Goal: Task Accomplishment & Management: Manage account settings

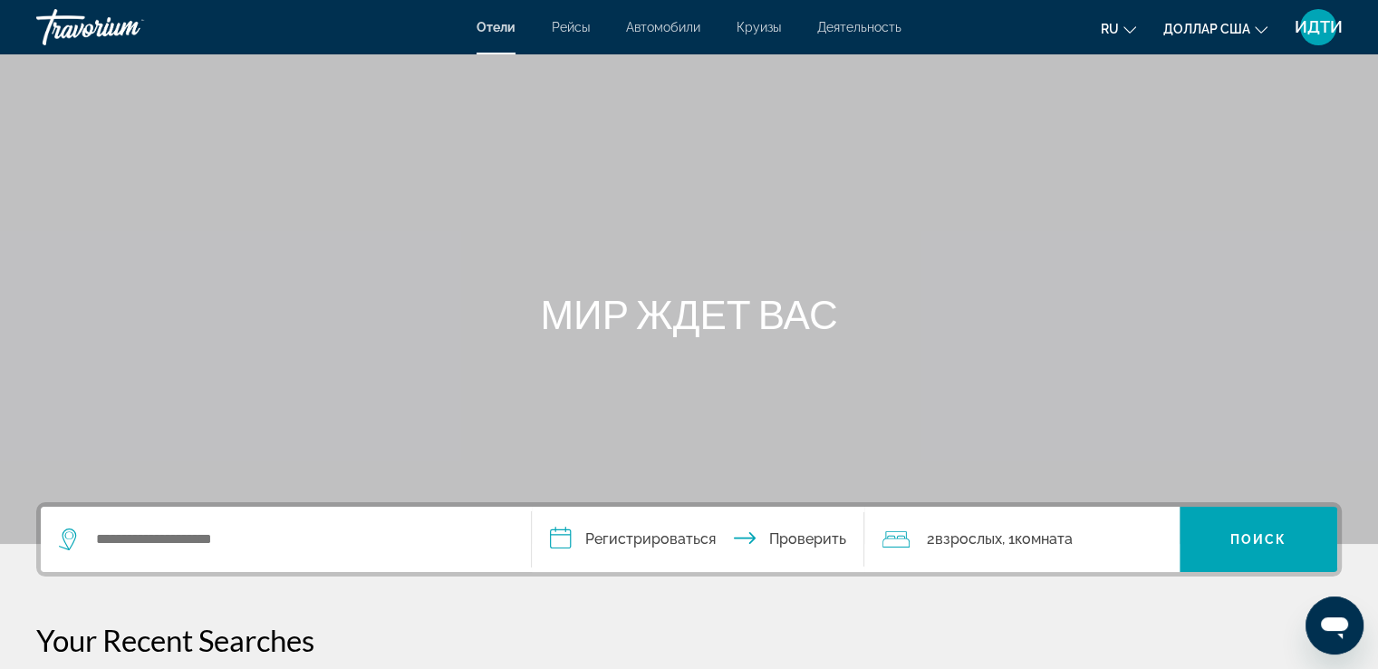
click at [1314, 31] on font "ИДТИ" at bounding box center [1319, 26] width 48 height 19
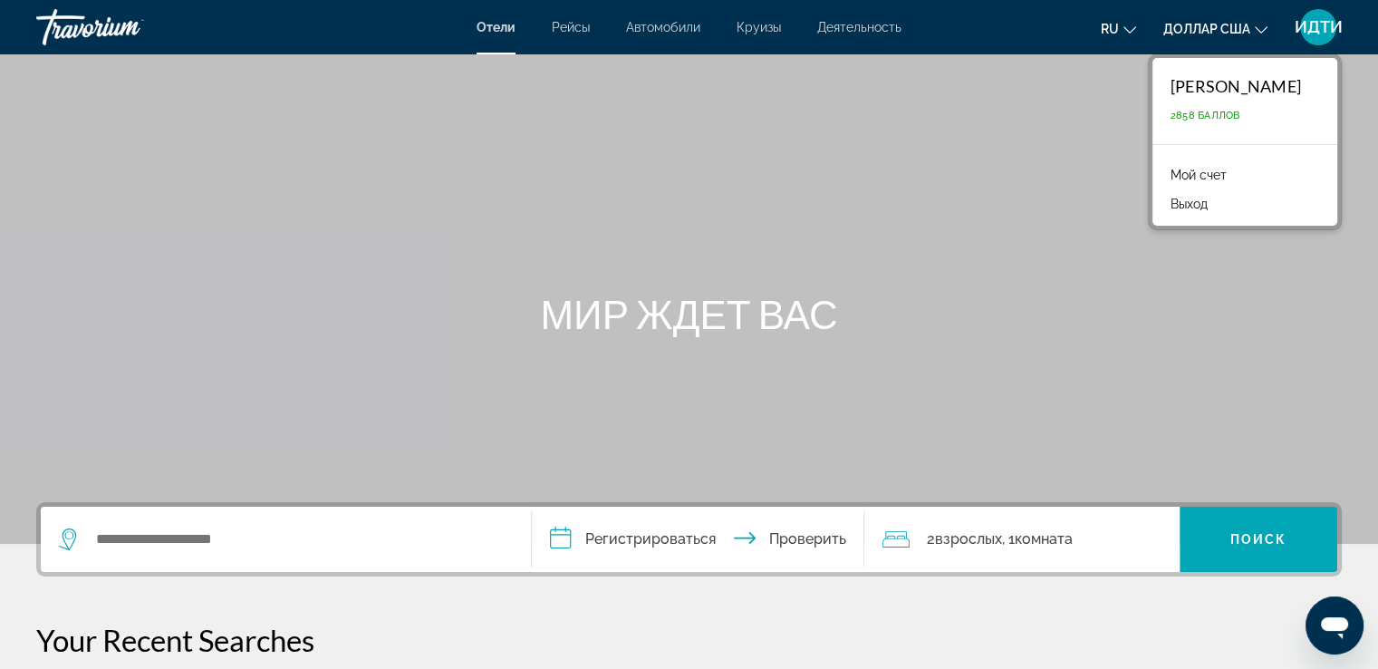
click at [1263, 113] on p "2858 баллов" at bounding box center [1236, 116] width 130 height 12
click at [1171, 174] on font "Мой счет" at bounding box center [1199, 175] width 56 height 14
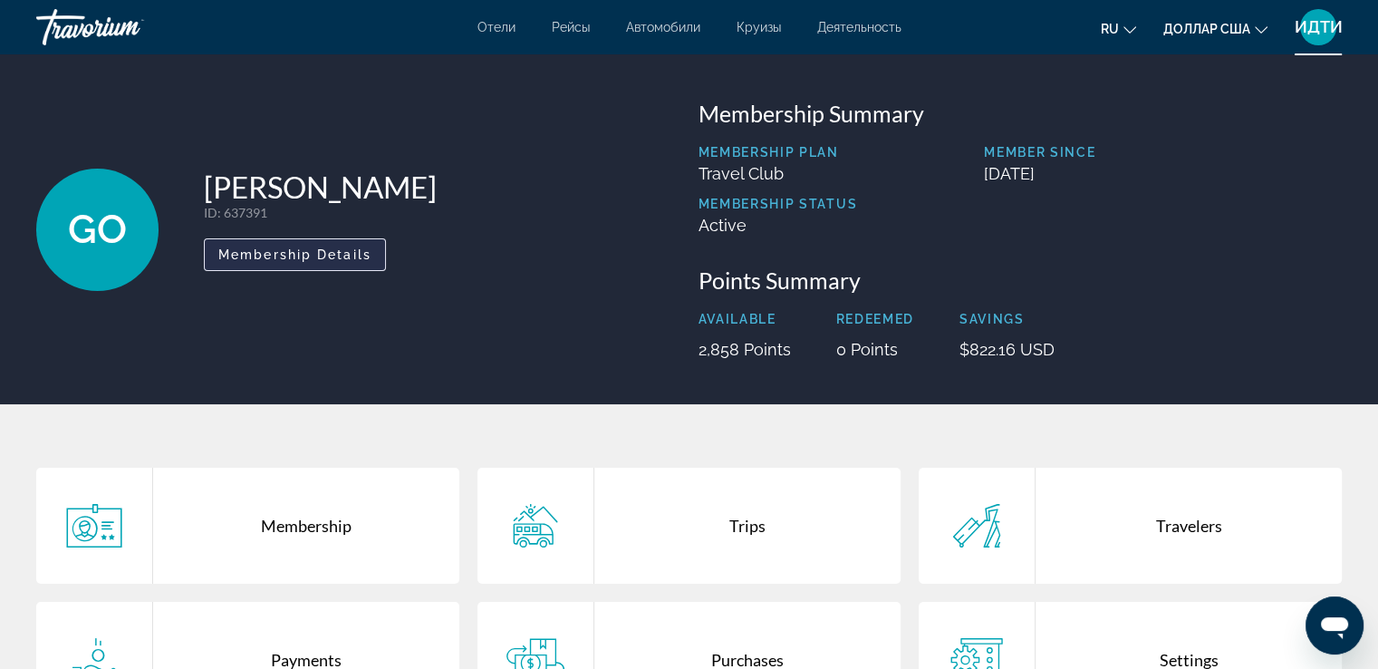
click at [337, 251] on span "Membership Details" at bounding box center [294, 254] width 153 height 14
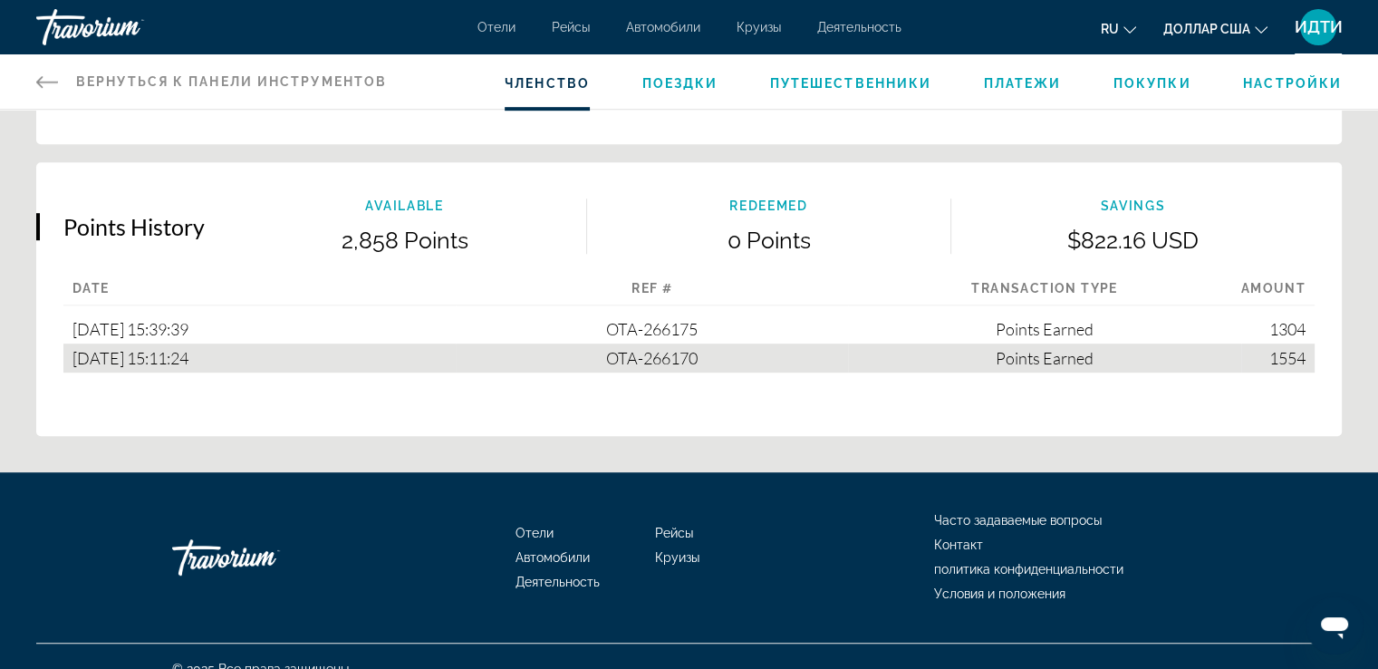
scroll to position [1048, 0]
